Goal: Task Accomplishment & Management: Use online tool/utility

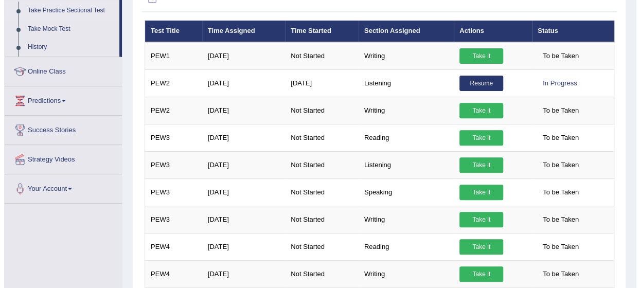
scroll to position [173, 0]
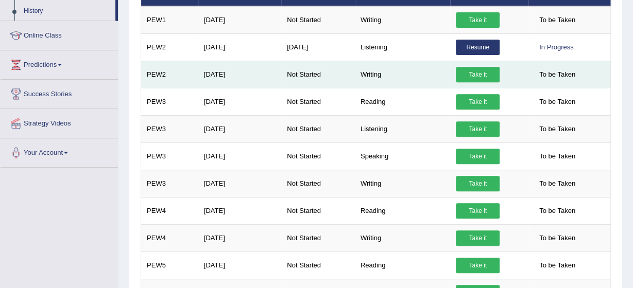
click at [470, 71] on link "Take it" at bounding box center [478, 74] width 44 height 15
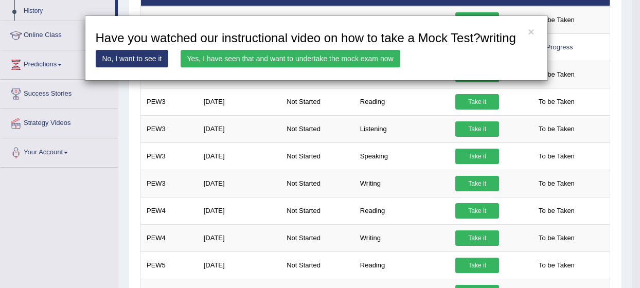
click at [368, 58] on link "Yes, I have seen that and want to undertake the mock exam now" at bounding box center [291, 59] width 220 height 18
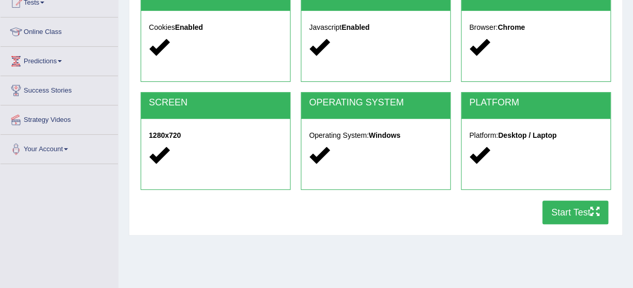
scroll to position [124, 0]
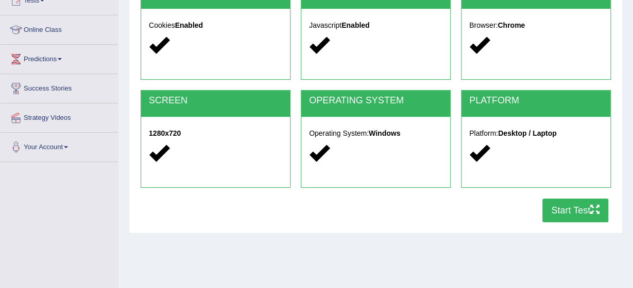
click at [569, 204] on button "Start Test" at bounding box center [575, 211] width 66 height 24
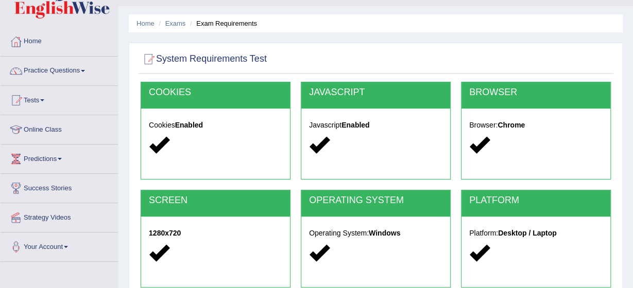
scroll to position [21, 0]
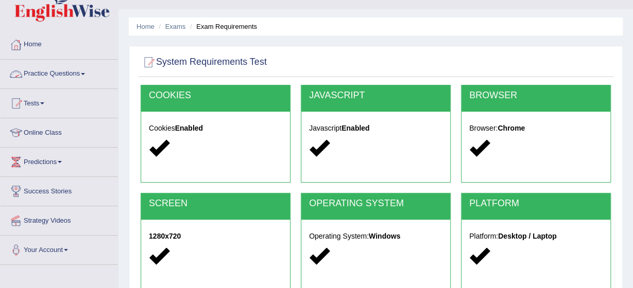
click at [84, 73] on span at bounding box center [83, 74] width 4 height 2
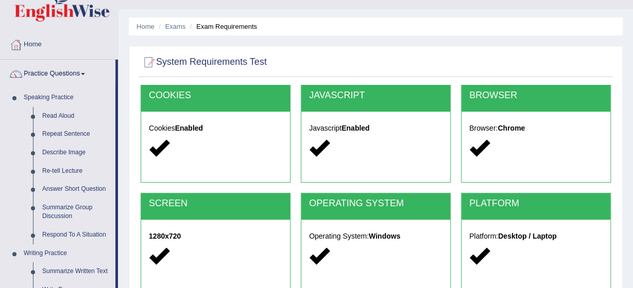
scroll to position [0, 0]
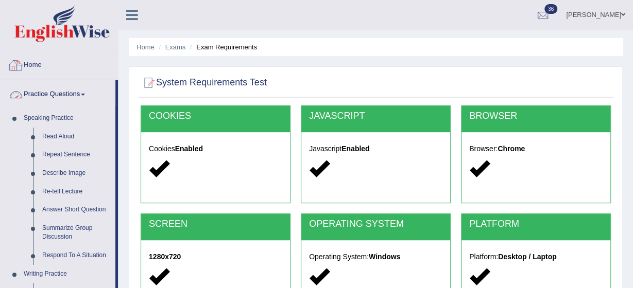
click at [38, 60] on link "Home" at bounding box center [59, 64] width 117 height 26
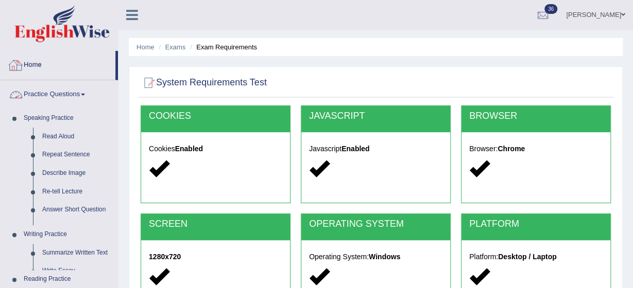
click at [38, 60] on link "Home" at bounding box center [58, 64] width 115 height 26
